Goal: Complete application form

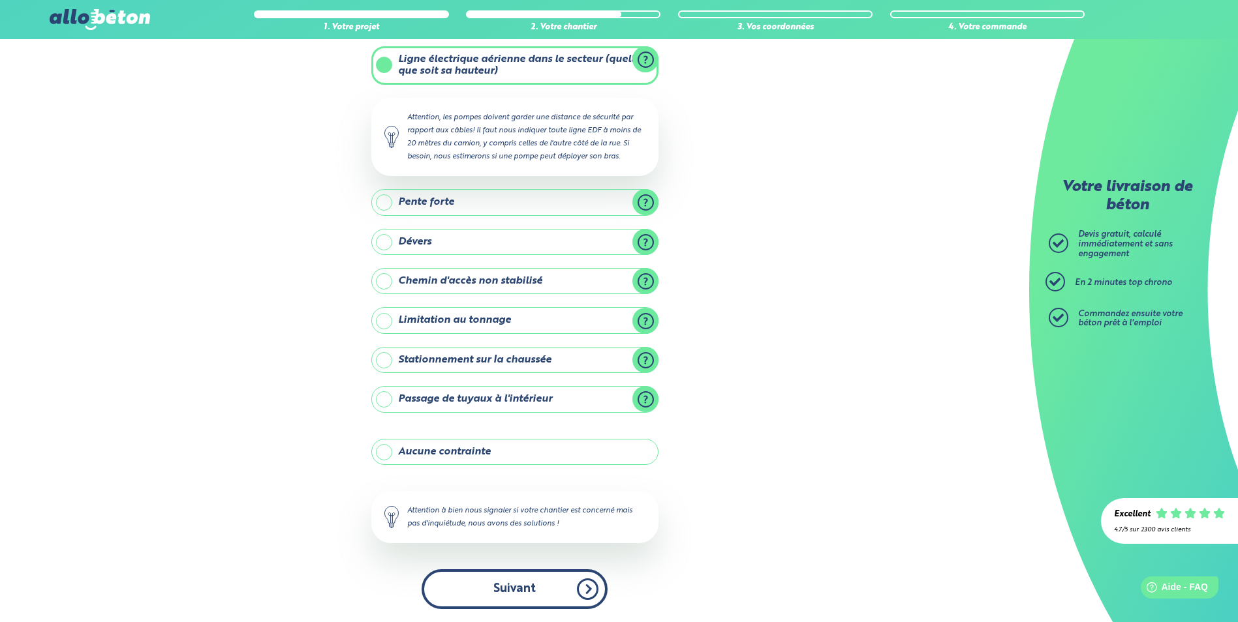
click at [523, 597] on button "Suivant" at bounding box center [514, 590] width 186 height 40
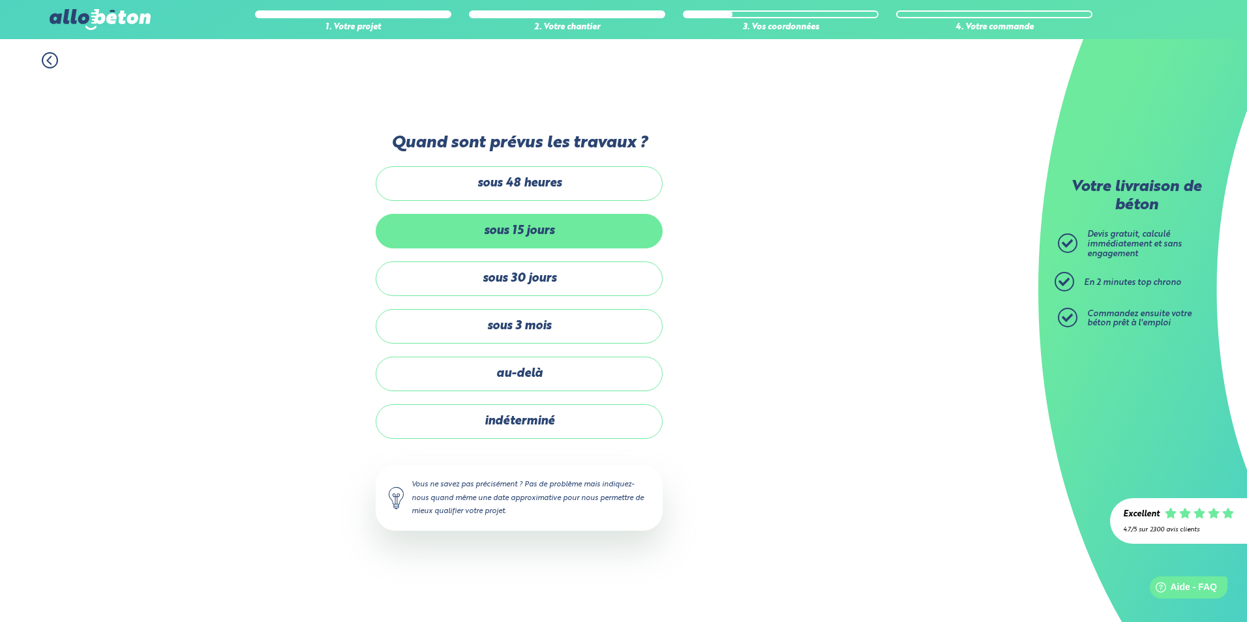
click at [512, 231] on label "sous 15 jours" at bounding box center [519, 231] width 287 height 35
click at [0, 0] on input "sous 15 jours" at bounding box center [0, 0] width 0 height 0
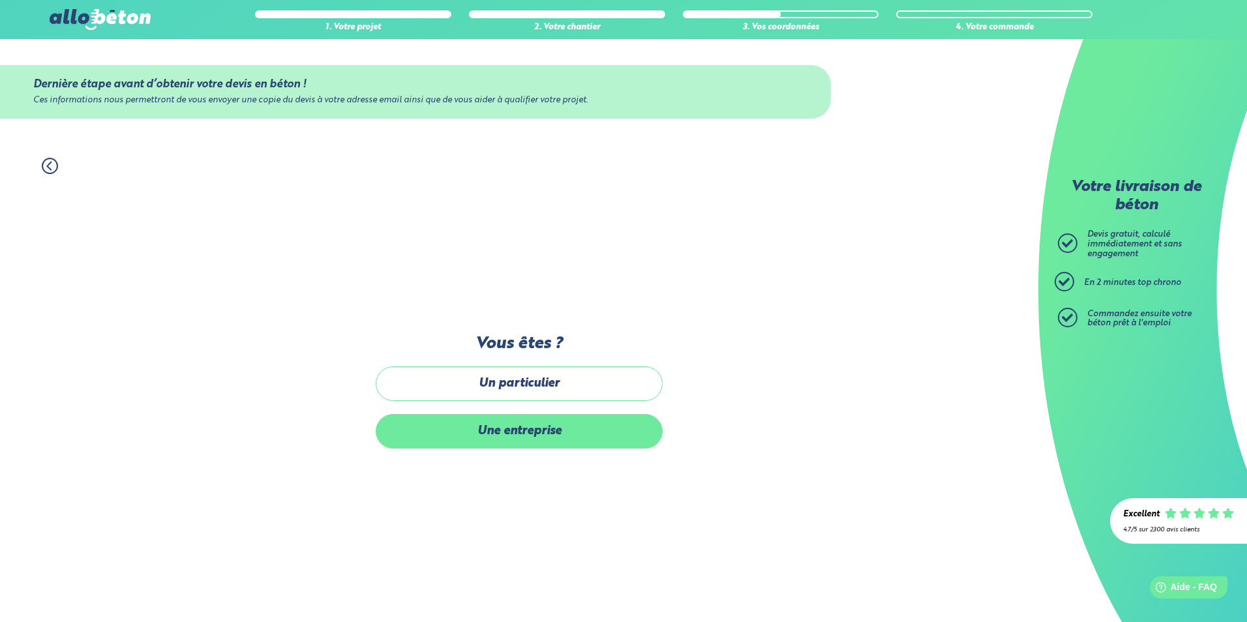
click at [545, 438] on label "Une entreprise" at bounding box center [519, 431] width 287 height 35
click at [0, 0] on input "Une entreprise" at bounding box center [0, 0] width 0 height 0
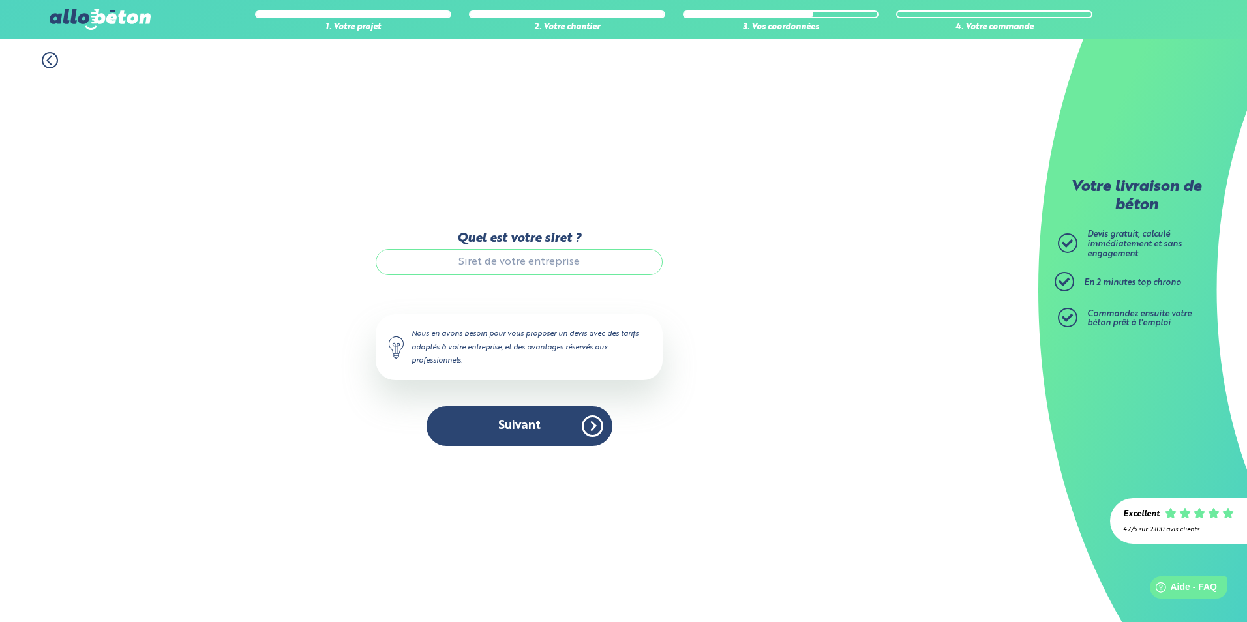
click at [49, 60] on icon at bounding box center [50, 60] width 16 height 16
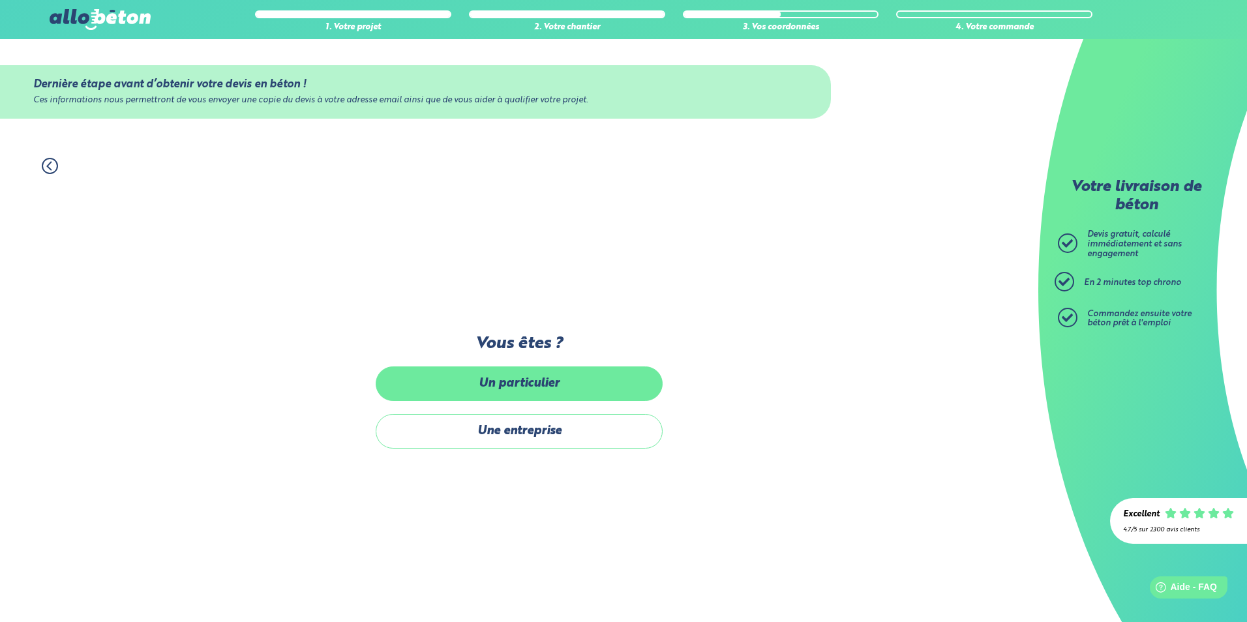
click at [494, 379] on label "Un particulier" at bounding box center [519, 384] width 287 height 35
click at [0, 0] on input "Un particulier" at bounding box center [0, 0] width 0 height 0
